Goal: Task Accomplishment & Management: Complete application form

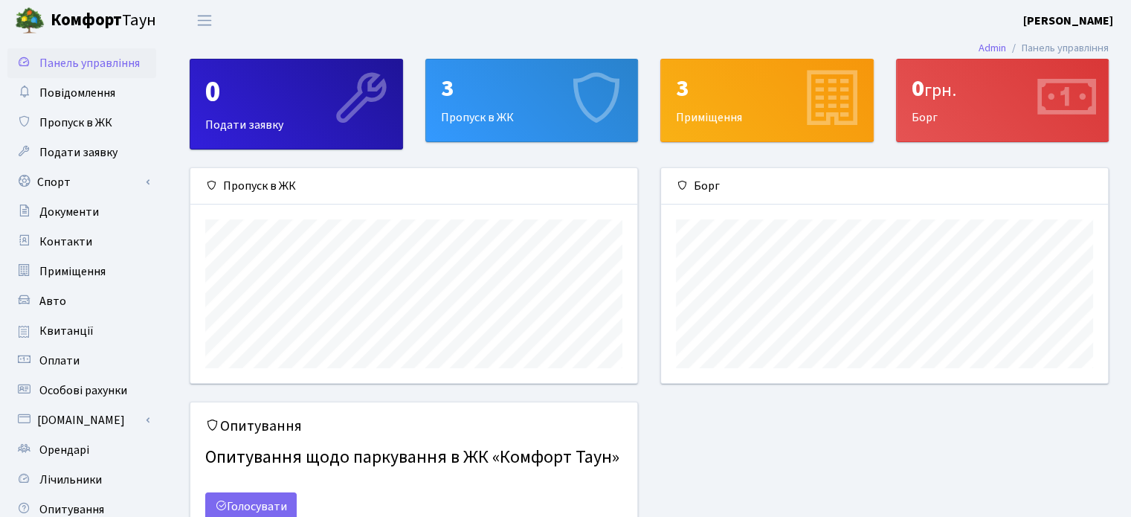
scroll to position [214, 446]
click at [460, 120] on div "3 Пропуск в ЖК" at bounding box center [532, 100] width 212 height 82
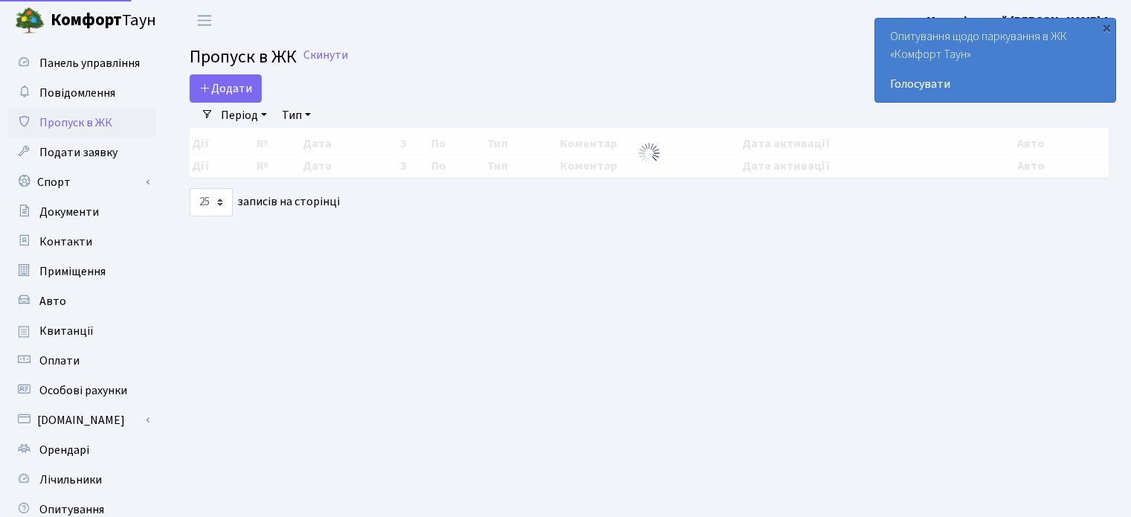
select select "25"
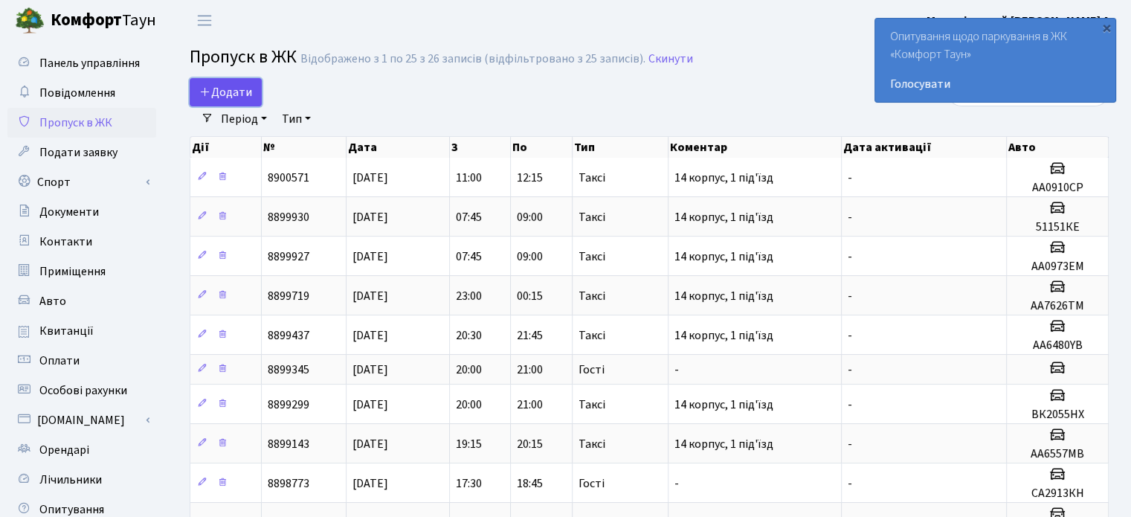
click at [236, 88] on span "Додати" at bounding box center [225, 92] width 53 height 16
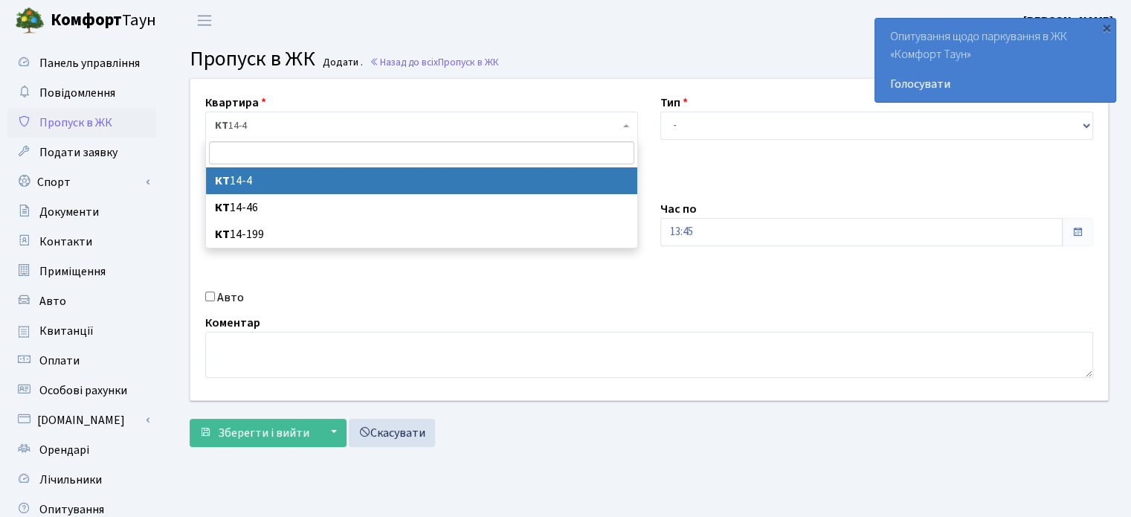
click at [348, 127] on span "КТ 14-4" at bounding box center [417, 125] width 405 height 15
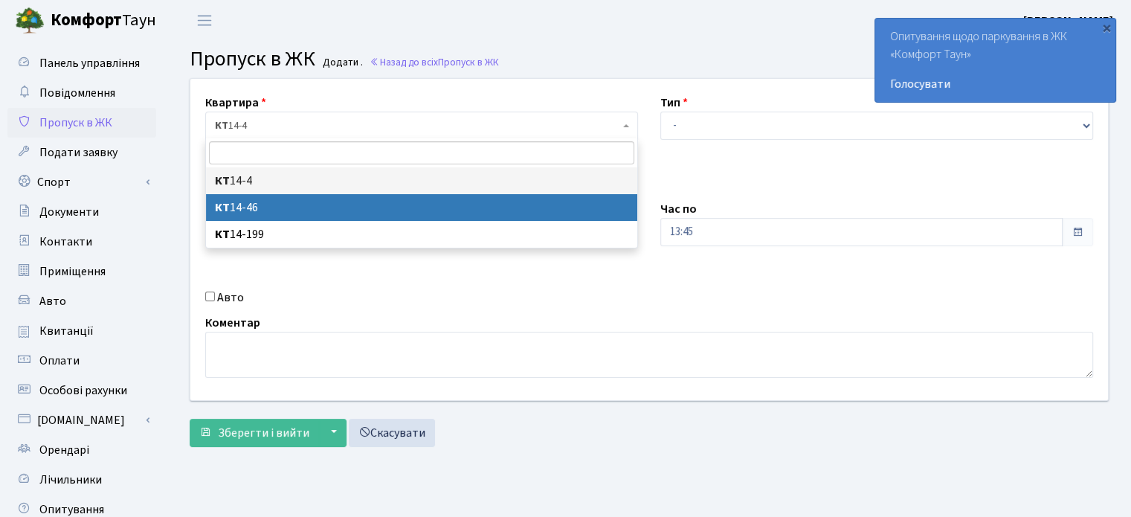
select select "7423"
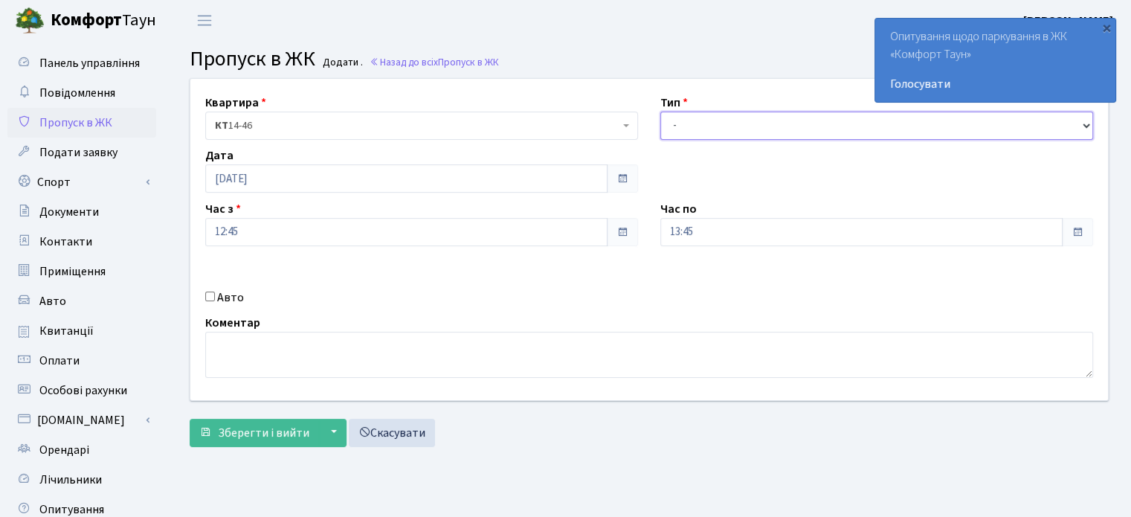
click at [671, 128] on select "- Доставка Таксі Гості Сервіс" at bounding box center [876, 126] width 433 height 28
select select "3"
click at [660, 112] on select "- Доставка Таксі Гості Сервіс" at bounding box center [876, 126] width 433 height 28
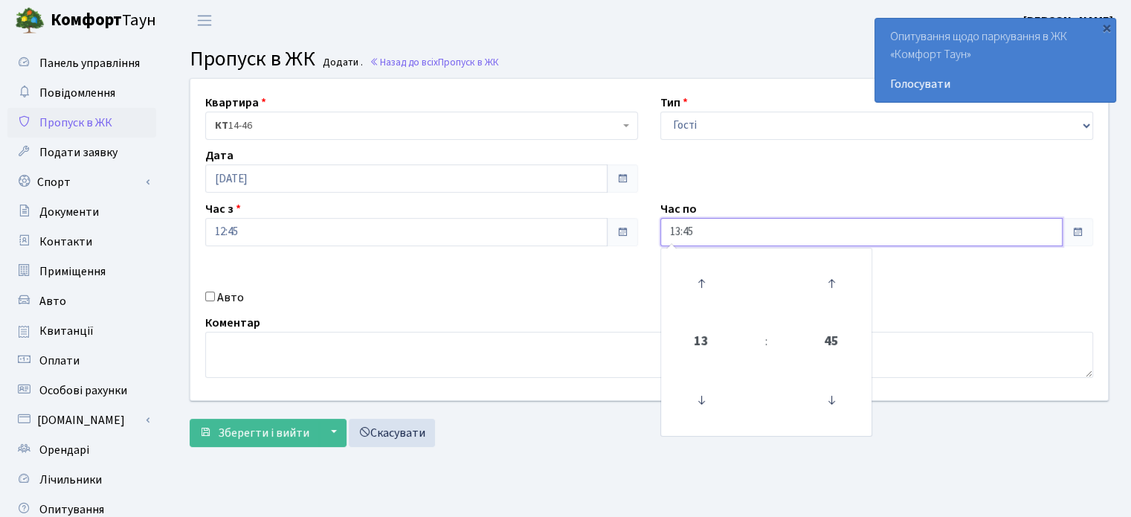
click at [676, 232] on input "13:45" at bounding box center [861, 232] width 402 height 28
type input "23:45"
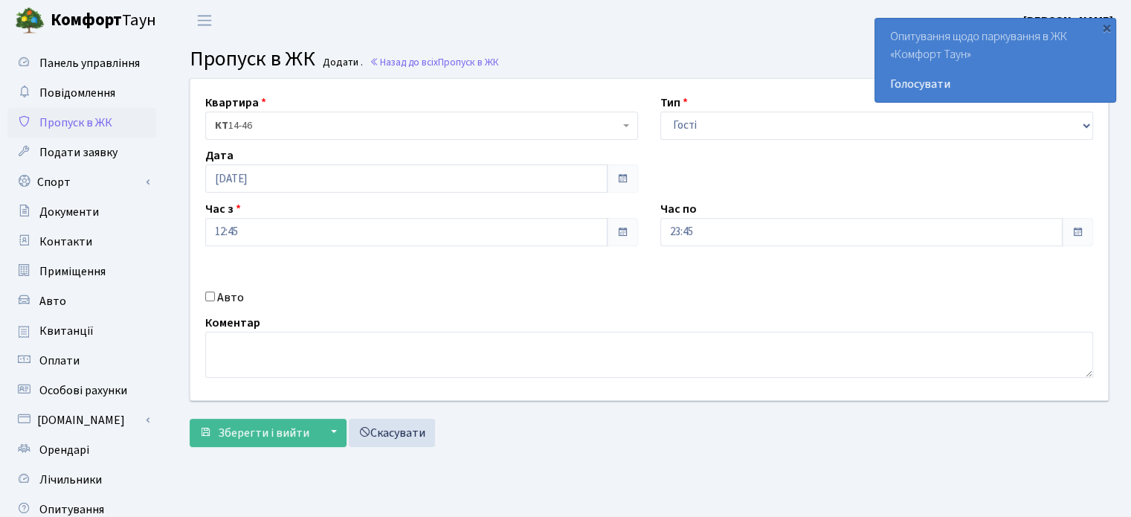
click at [599, 289] on div "Авто" at bounding box center [421, 298] width 455 height 18
click at [209, 298] on input "Авто" at bounding box center [210, 297] width 10 height 10
checkbox input "true"
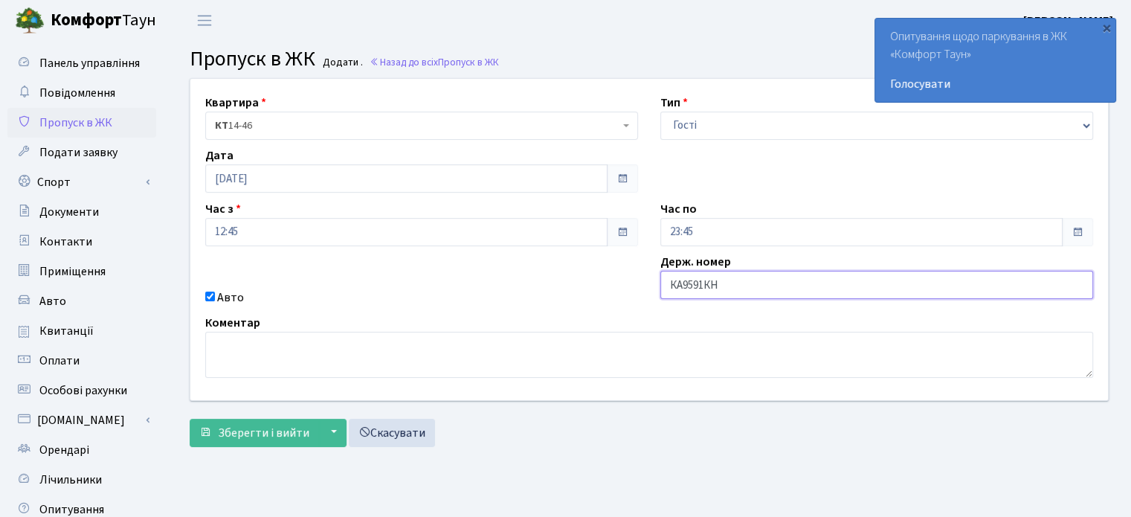
type input "КА9591КН"
click at [240, 353] on textarea at bounding box center [649, 355] width 888 height 46
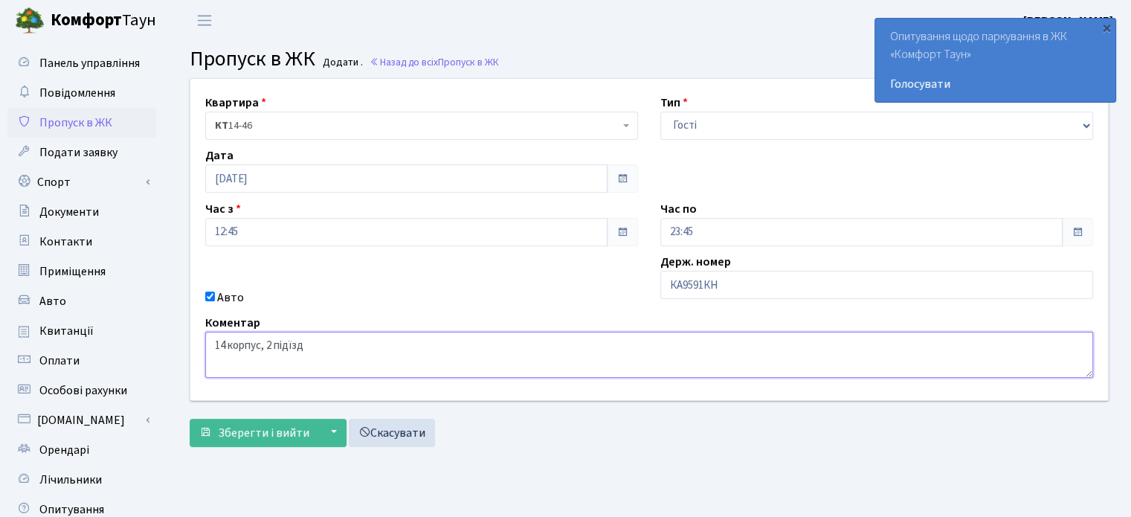
click at [289, 344] on textarea "14 корпус, 2 підїзд" at bounding box center [649, 355] width 888 height 46
click at [317, 358] on textarea "14 корпус, 2 під'їзд" at bounding box center [649, 355] width 888 height 46
type textarea "14 корпус, 2 під'їзд"
click at [253, 430] on span "Зберегти і вийти" at bounding box center [263, 433] width 91 height 16
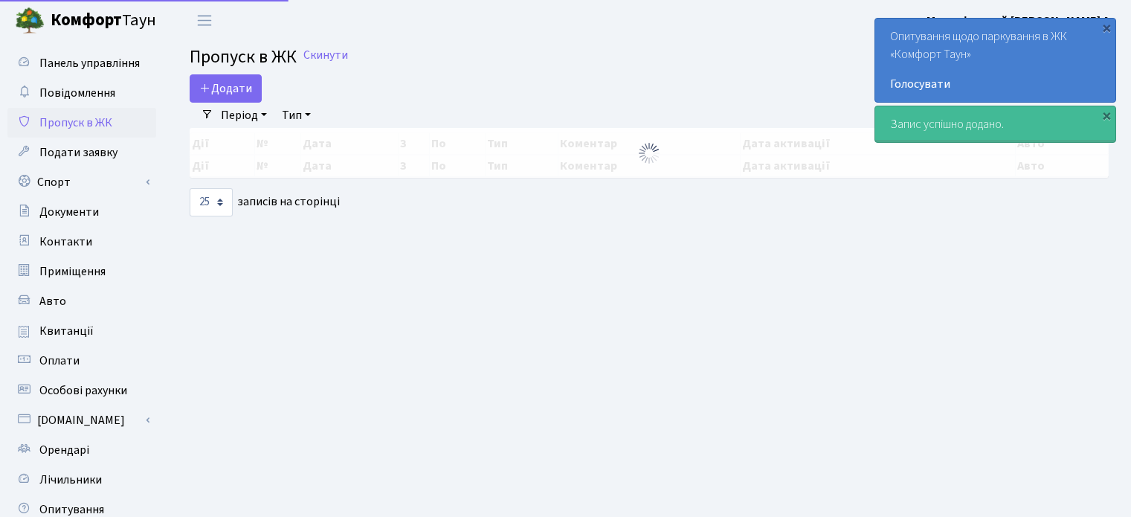
select select "25"
